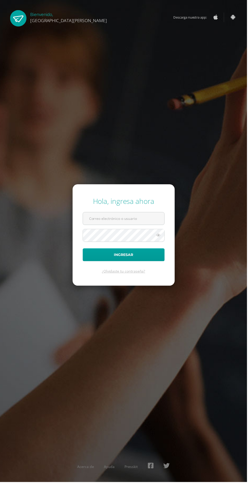
click at [102, 227] on input "text" at bounding box center [125, 220] width 82 height 12
type input "20180058@fatima.edu.gt"
click at [83, 251] on button "Ingresar" at bounding box center [124, 257] width 83 height 13
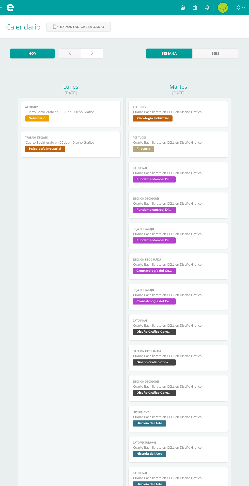
click at [93, 56] on link at bounding box center [92, 54] width 22 height 10
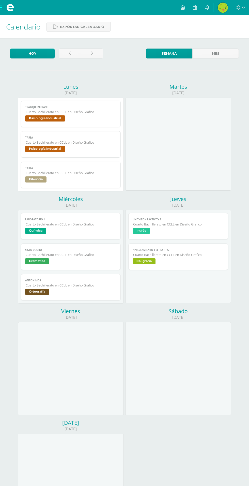
click at [37, 181] on span "Filosofía" at bounding box center [35, 180] width 21 height 6
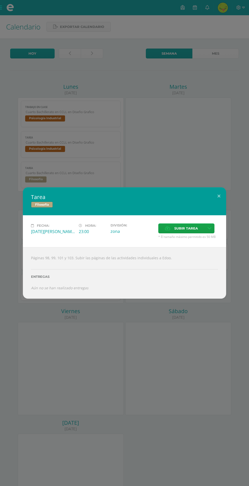
click at [74, 362] on div "Tarea Filosofía Fecha: [DATE][PERSON_NAME] Hora: 23:00 División: zona Aceptar" at bounding box center [124, 243] width 249 height 486
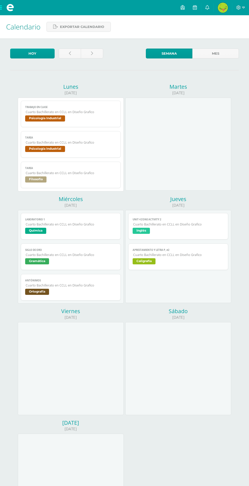
click at [100, 111] on span "Cuarto Bachillerato en CCLL en Diseño Grafico" at bounding box center [71, 112] width 91 height 4
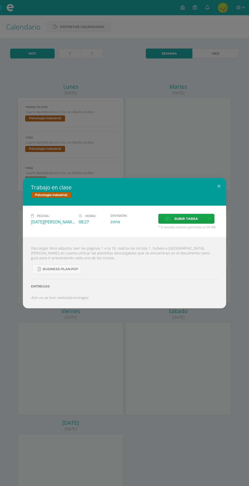
click at [86, 374] on div "Trabajo en clase Psicología Industrial Fecha: [DATE][PERSON_NAME] Hora: 08:27 D…" at bounding box center [124, 243] width 249 height 486
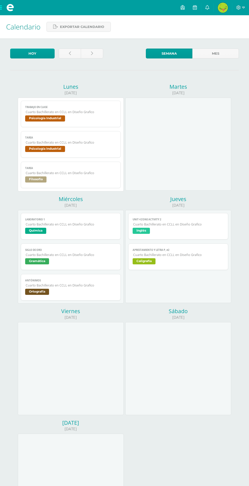
click at [94, 142] on span "Cuarto Bachillerato en CCLL en Diseño Grafico" at bounding box center [71, 142] width 91 height 4
